Goal: Use online tool/utility: Utilize a website feature to perform a specific function

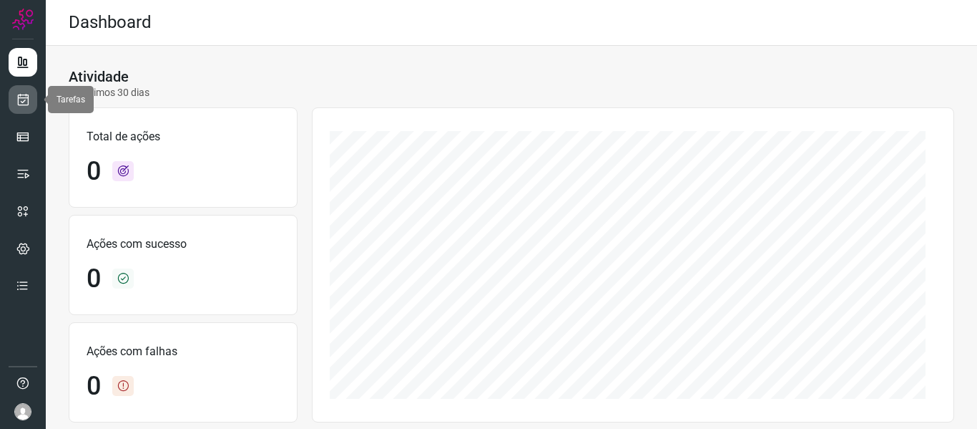
click at [34, 96] on link at bounding box center [23, 99] width 29 height 29
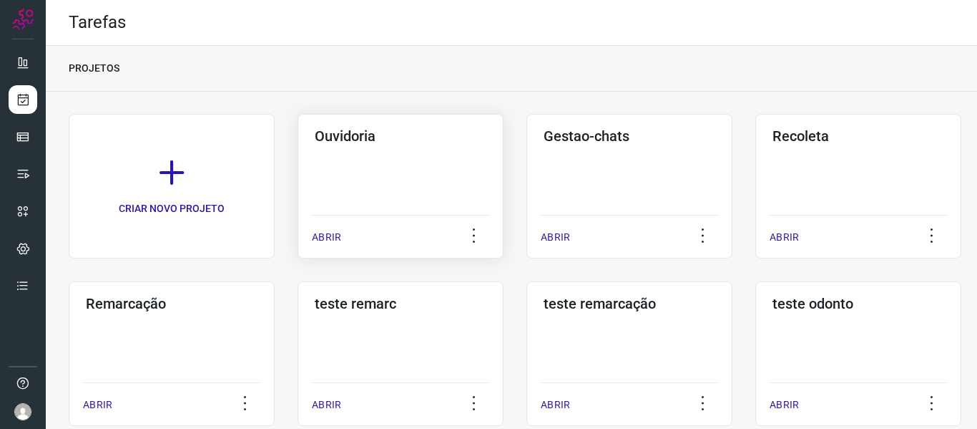
click at [338, 238] on p "ABRIR" at bounding box center [326, 237] width 29 height 15
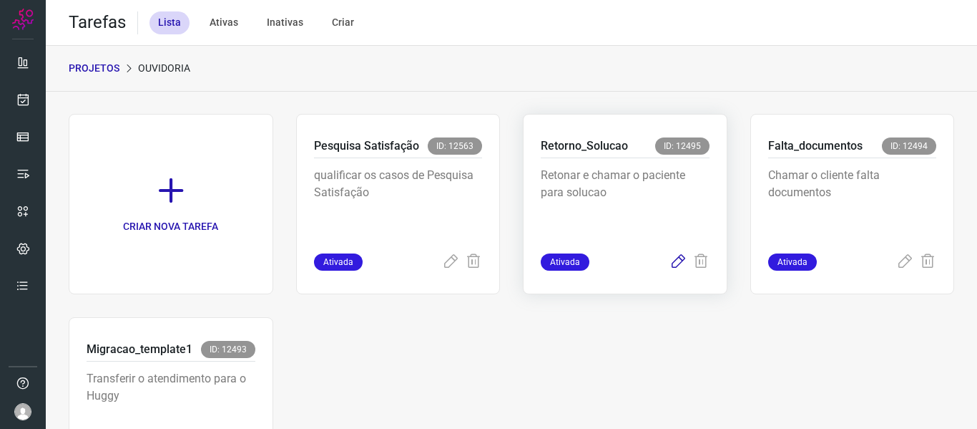
click at [671, 259] on icon at bounding box center [678, 261] width 17 height 17
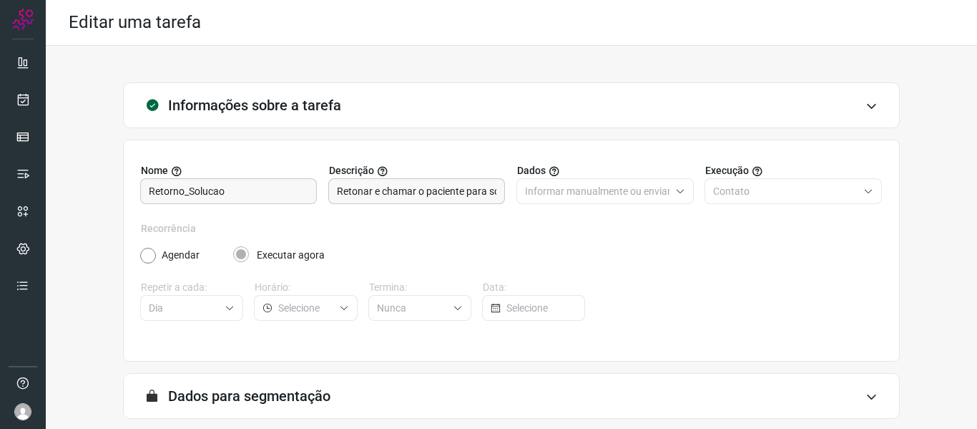
scroll to position [130, 0]
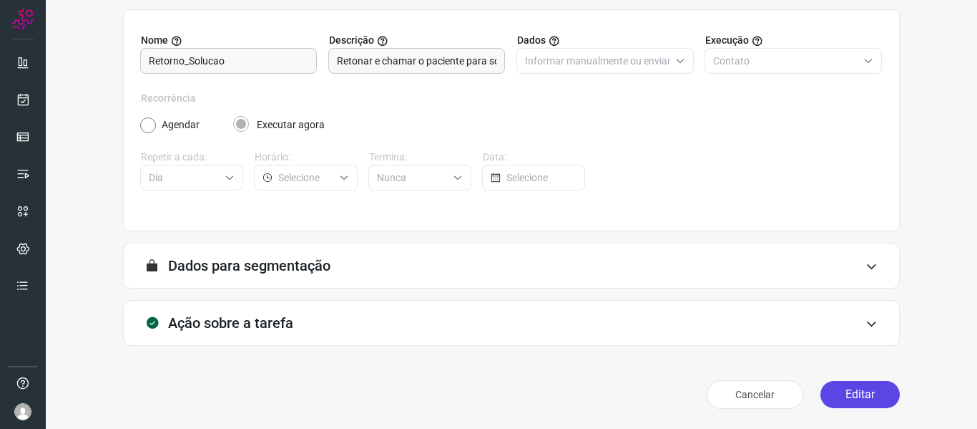
click at [844, 391] on button "Editar" at bounding box center [860, 394] width 79 height 27
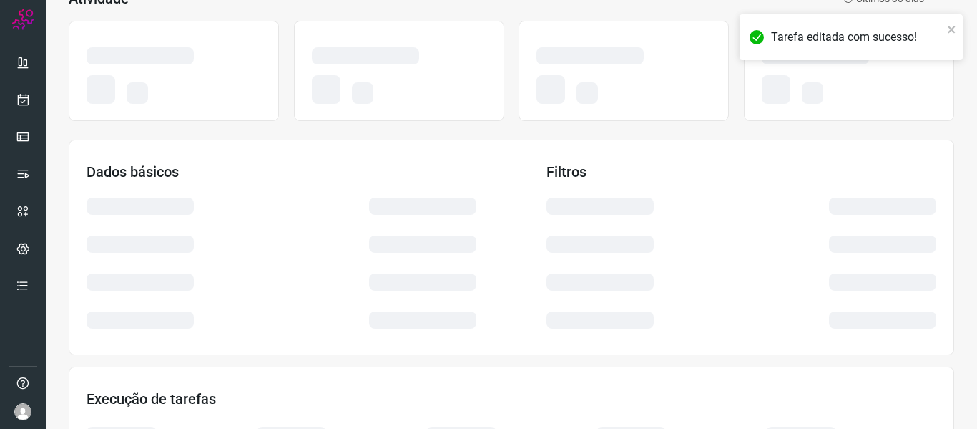
scroll to position [336, 0]
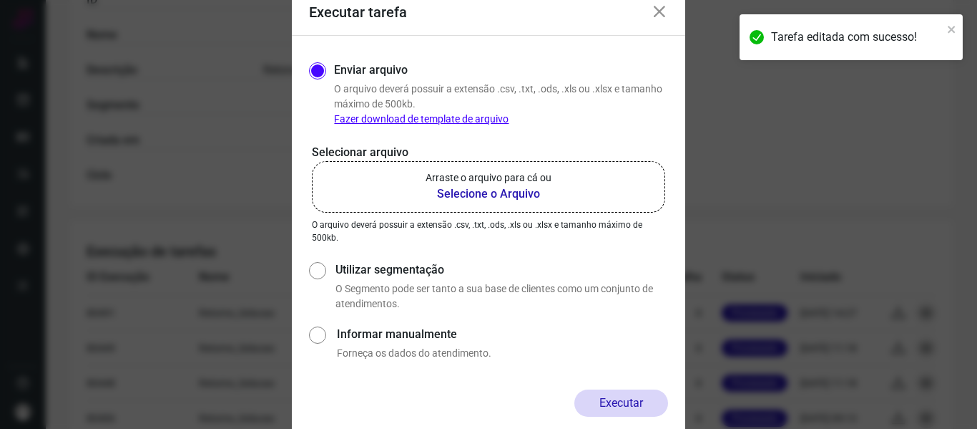
click at [591, 196] on label "Arraste o arquivo para cá ou Selecione o Arquivo" at bounding box center [488, 187] width 353 height 52
click at [0, 0] on input "Arraste o arquivo para cá ou Selecione o Arquivo" at bounding box center [0, 0] width 0 height 0
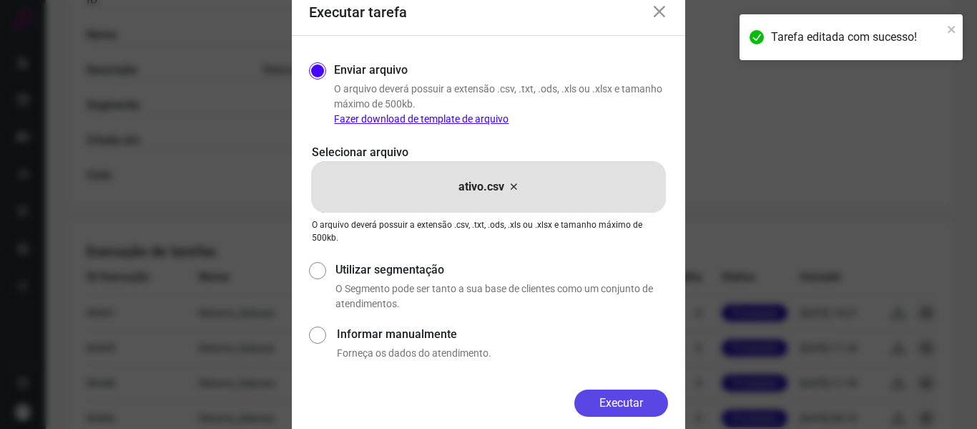
click at [645, 399] on button "Executar" at bounding box center [622, 402] width 94 height 27
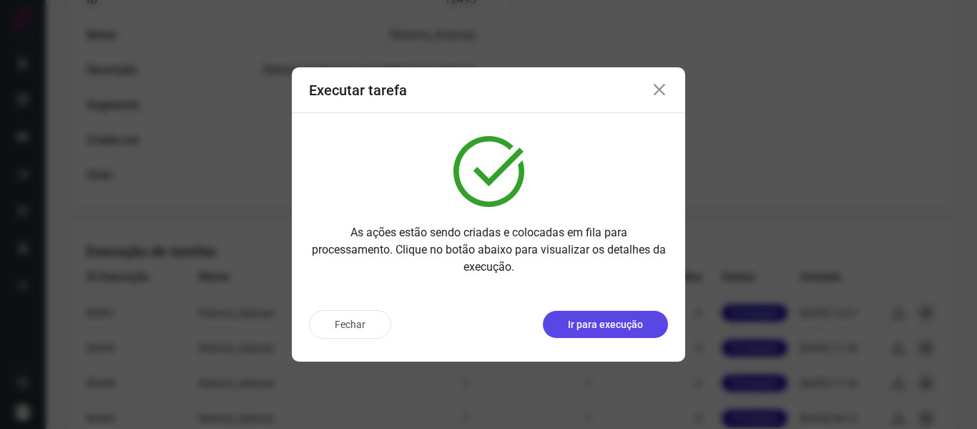
click at [610, 323] on p "Ir para execução" at bounding box center [605, 324] width 75 height 15
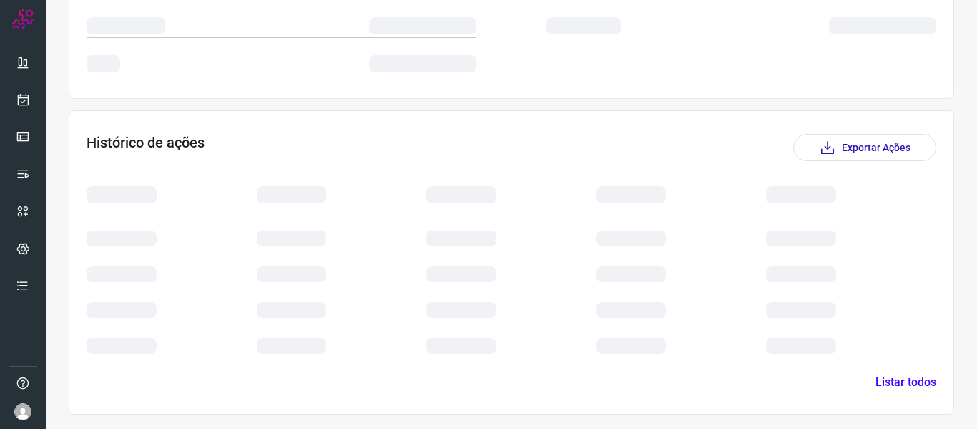
scroll to position [197, 0]
